Goal: Task Accomplishment & Management: Complete application form

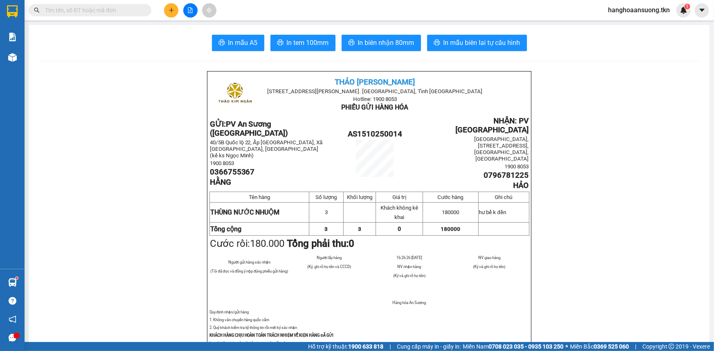
click at [171, 10] on icon "plus" at bounding box center [171, 10] width 4 height 0
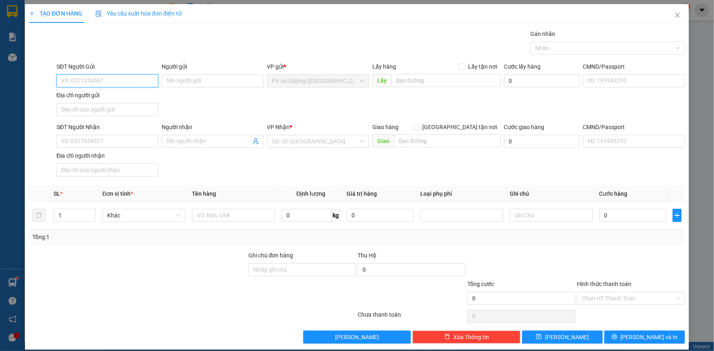
click at [121, 84] on input "SĐT Người Gửi" at bounding box center [107, 80] width 102 height 13
type input "0778375757"
click at [207, 79] on input "Người gửi" at bounding box center [213, 80] width 102 height 13
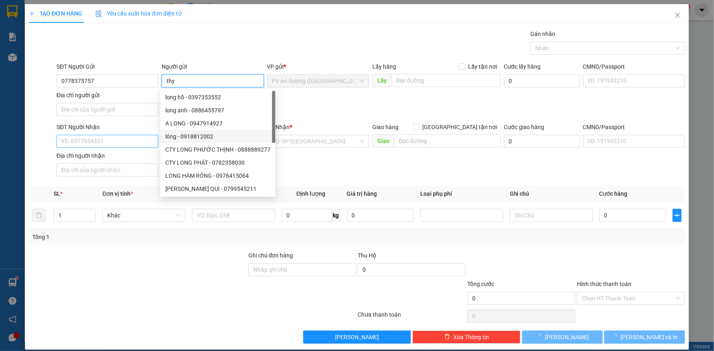
type input "thy"
click at [127, 138] on input "SĐT Người Nhận" at bounding box center [107, 141] width 102 height 13
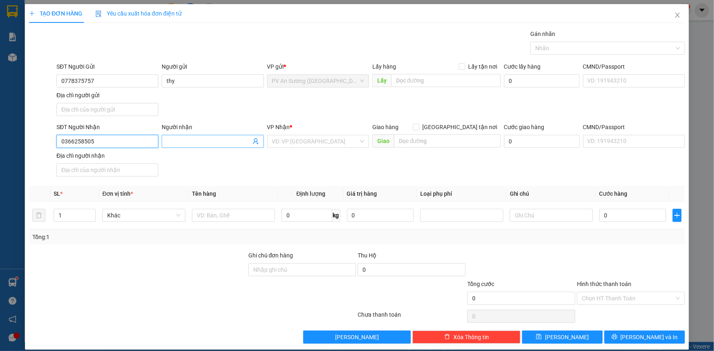
type input "0366258505"
click at [201, 138] on input "Người nhận" at bounding box center [208, 141] width 84 height 9
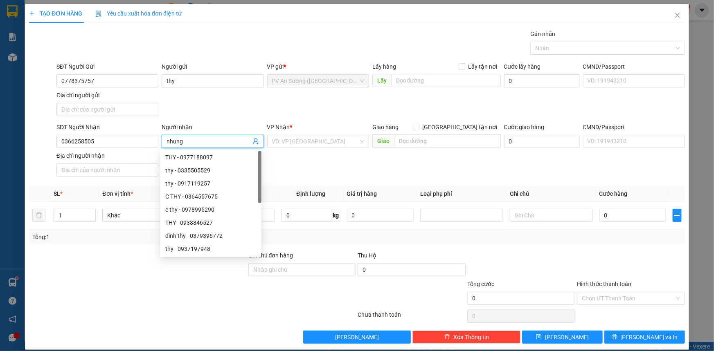
type input "nhung"
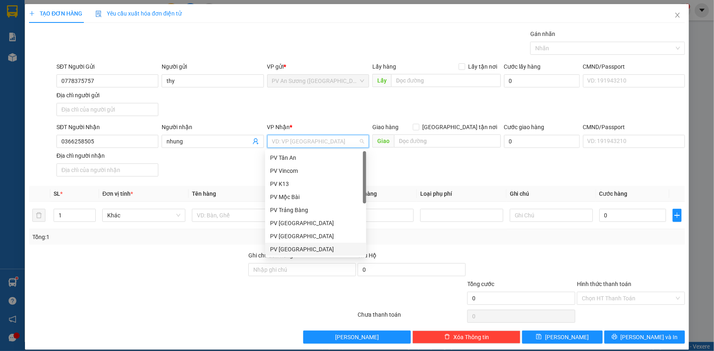
click at [298, 252] on div "PV [GEOGRAPHIC_DATA]" at bounding box center [315, 249] width 91 height 9
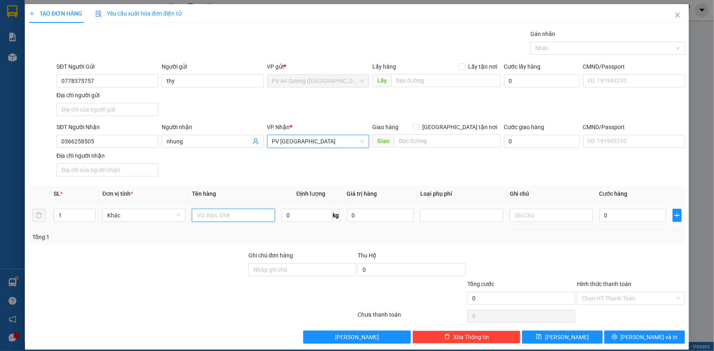
click at [233, 215] on input "text" at bounding box center [233, 215] width 83 height 13
type input "giấy tờ"
click at [654, 215] on input "0" at bounding box center [632, 215] width 67 height 13
type input "002"
type input "2"
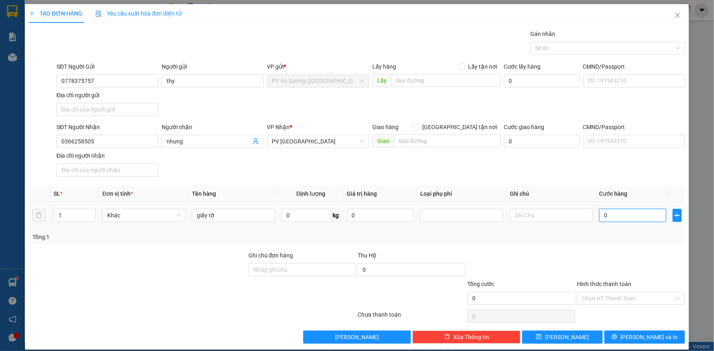
type input "2"
type input "0.020"
type input "20"
click at [634, 305] on div "Hình thức thanh toán Chọn HT Thanh Toán" at bounding box center [631, 294] width 108 height 29
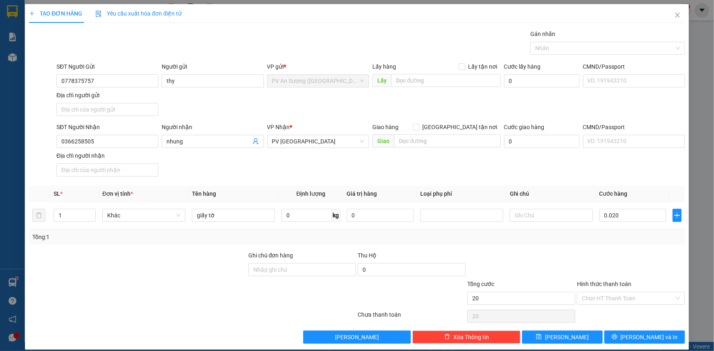
type input "20.000"
click at [634, 299] on input "Hình thức thanh toán" at bounding box center [628, 298] width 92 height 12
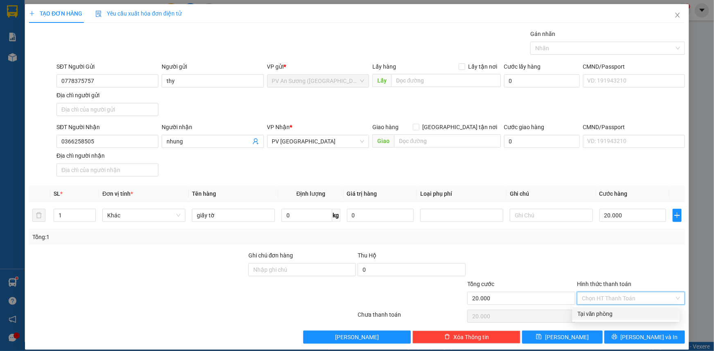
click at [628, 311] on div "Tại văn phòng" at bounding box center [625, 314] width 97 height 9
type input "0"
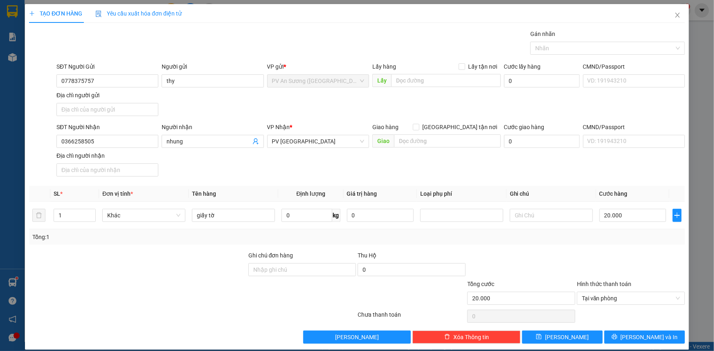
click at [625, 325] on div "Transit Pickup Surcharge Ids Transit Deliver Surcharge Ids Transit Deliver Surc…" at bounding box center [357, 186] width 656 height 314
click at [622, 332] on button "[PERSON_NAME] và In" at bounding box center [644, 337] width 81 height 13
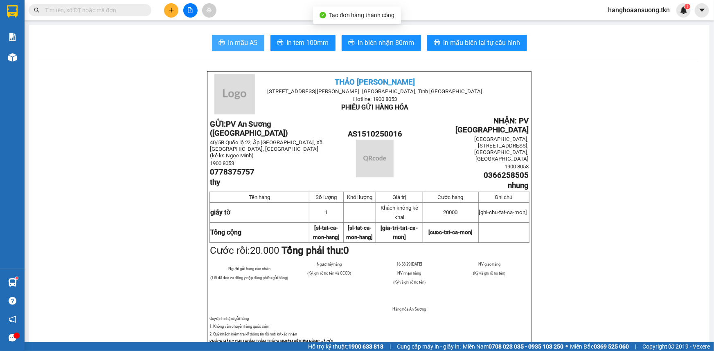
click at [234, 38] on span "In mẫu A5" at bounding box center [242, 43] width 29 height 10
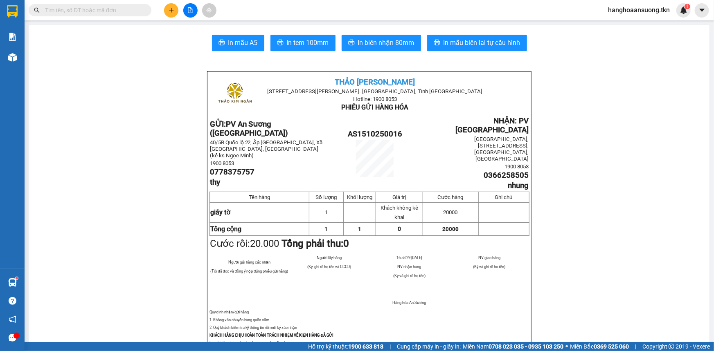
click at [323, 348] on span "Hỗ trợ kỹ thuật: 1900 633 818" at bounding box center [345, 346] width 75 height 9
click at [233, 318] on span "1. Không vân chuyển hàng quốc cấm" at bounding box center [239, 320] width 60 height 4
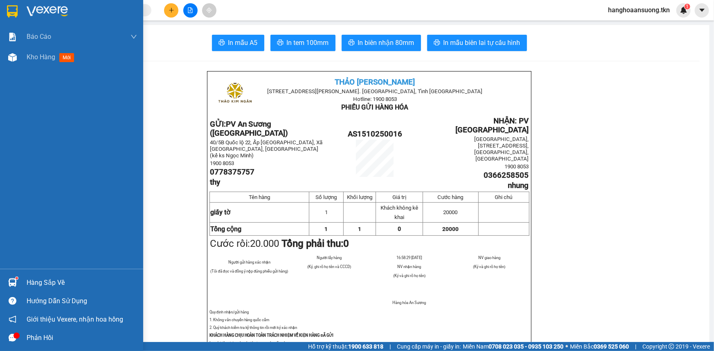
click at [16, 277] on sup at bounding box center [17, 278] width 2 height 2
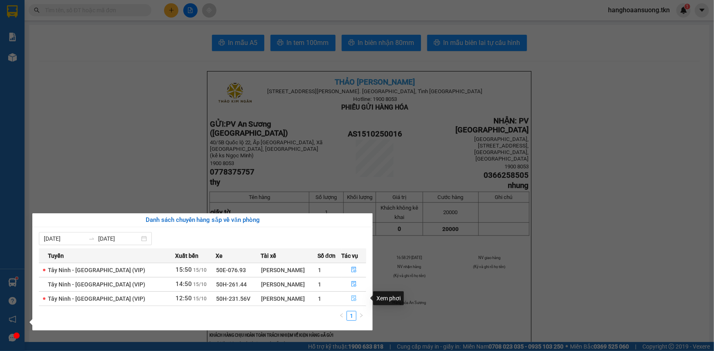
click at [354, 298] on button "button" at bounding box center [353, 298] width 24 height 13
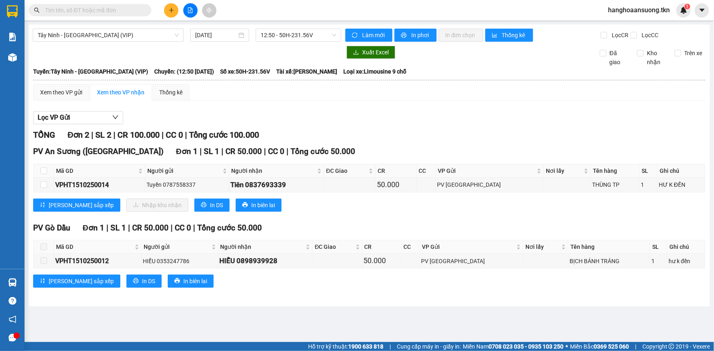
click at [76, 8] on input "text" at bounding box center [93, 10] width 97 height 9
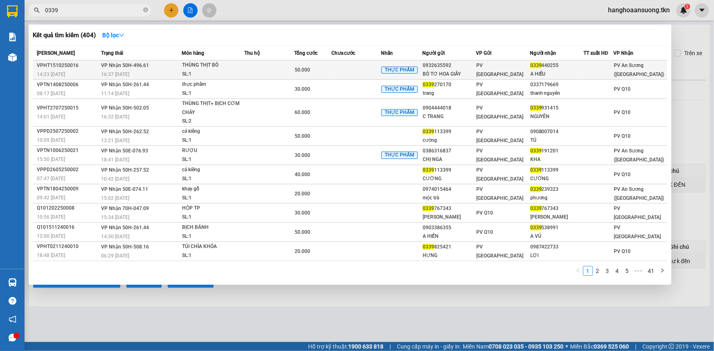
type input "0339"
click at [255, 69] on td at bounding box center [268, 70] width 49 height 19
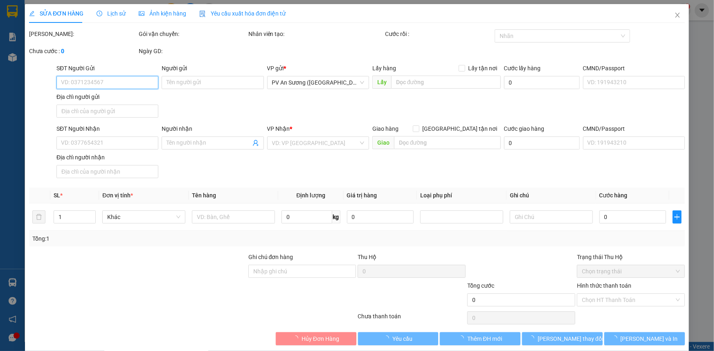
type input "0932635592"
type input "BÒ TƠ HOA GIẤY"
type input "0339440255"
type input "A HIẾU"
type input "50.000"
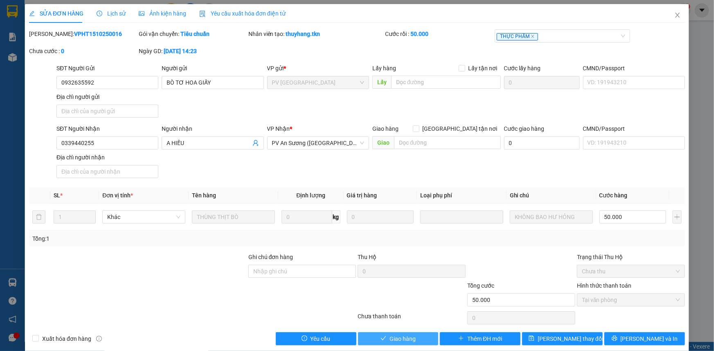
click at [416, 344] on button "Giao hàng" at bounding box center [398, 338] width 81 height 13
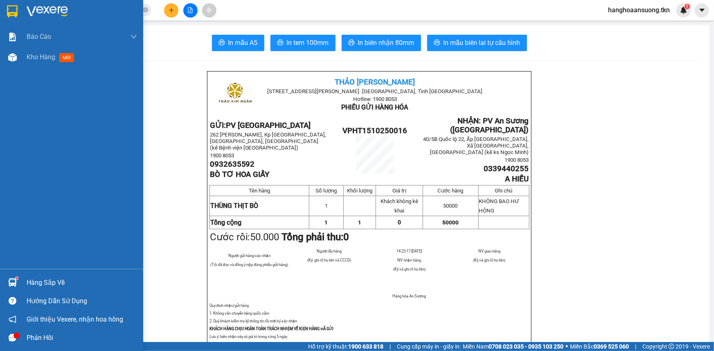
click at [19, 282] on div at bounding box center [12, 283] width 14 height 14
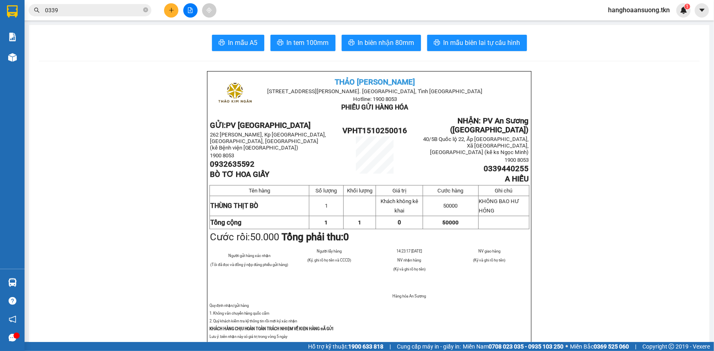
drag, startPoint x: 169, startPoint y: 111, endPoint x: 89, endPoint y: 71, distance: 89.3
click at [169, 111] on section "Kết quả tìm kiếm ( 404 ) Bộ lọc Mã ĐH Trạng thái Món hàng Thu hộ Tổng cước Chưa…" at bounding box center [357, 175] width 714 height 351
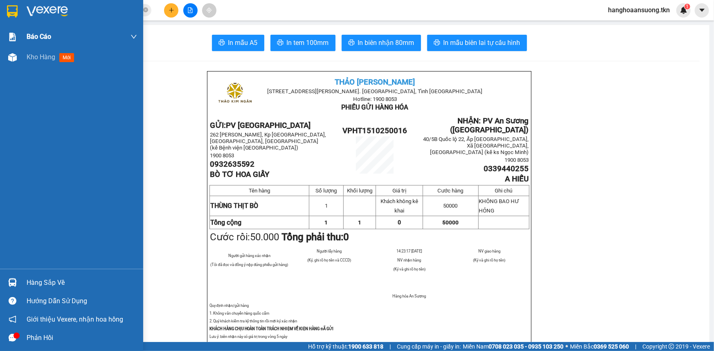
click at [12, 37] on img at bounding box center [12, 37] width 9 height 9
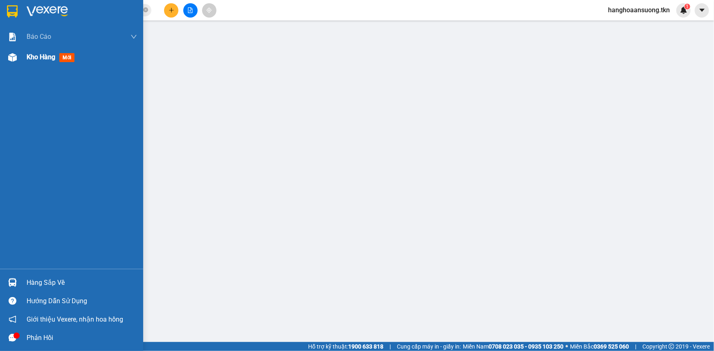
click at [8, 50] on div at bounding box center [12, 57] width 14 height 14
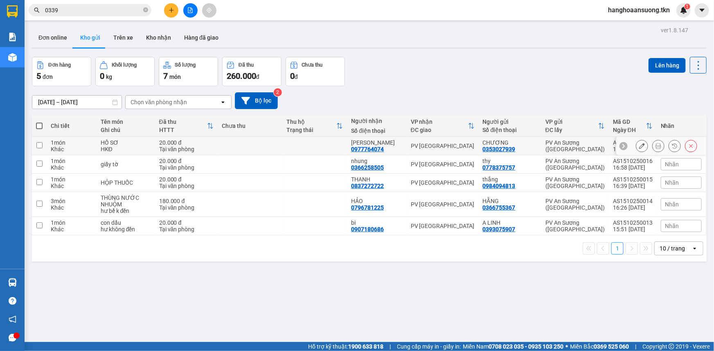
click at [655, 147] on icon at bounding box center [658, 146] width 6 height 6
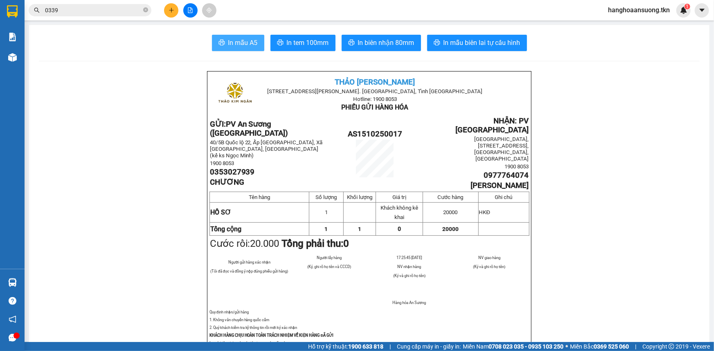
click at [251, 49] on button "In mẫu A5" at bounding box center [238, 43] width 52 height 16
